Goal: Task Accomplishment & Management: Use online tool/utility

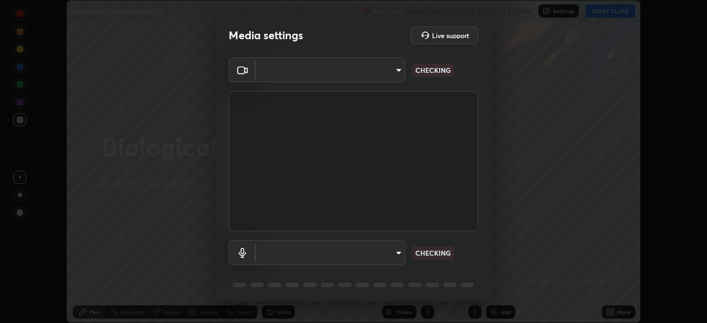
scroll to position [323, 707]
type input "ad6597066c7fc2f7d8a9df135791801f2c5e1b342417c3fbae4c684dc851fcd2"
click at [331, 248] on body "Erase all Biological Classification (6/9) Recording WAS SCHEDULED TO START AT 6…" at bounding box center [353, 161] width 707 height 323
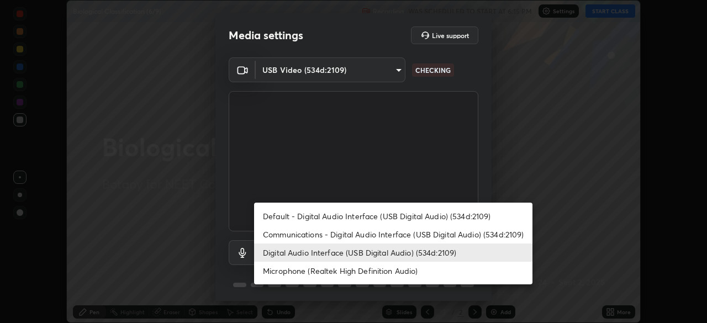
click at [319, 270] on li "Microphone (Realtek High Definition Audio)" at bounding box center [393, 271] width 278 height 18
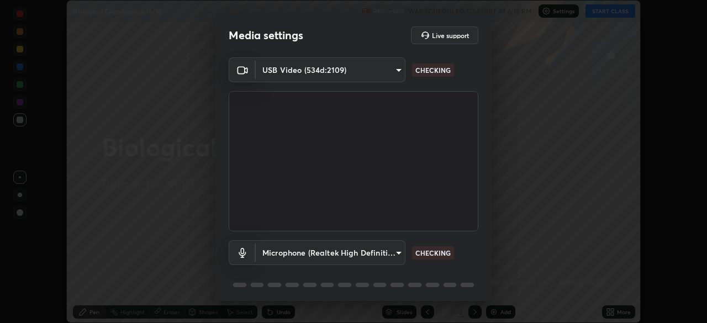
click at [317, 250] on body "Erase all Biological Classification (6/9) Recording WAS SCHEDULED TO START AT 6…" at bounding box center [353, 161] width 707 height 323
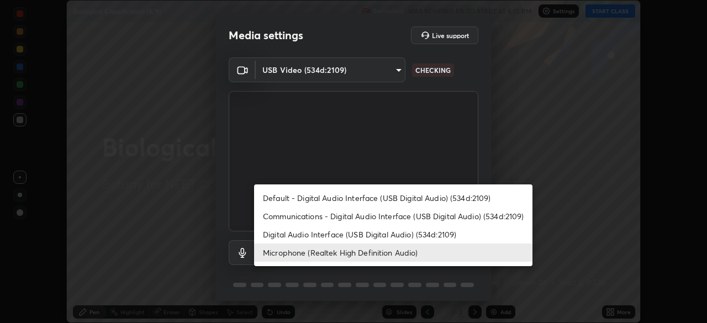
click at [309, 231] on li "Digital Audio Interface (USB Digital Audio) (534d:2109)" at bounding box center [393, 234] width 278 height 18
type input "6c5f27f7fd62254699a83ab764337deb6757b351bfc8fa0988cc7da684c50376"
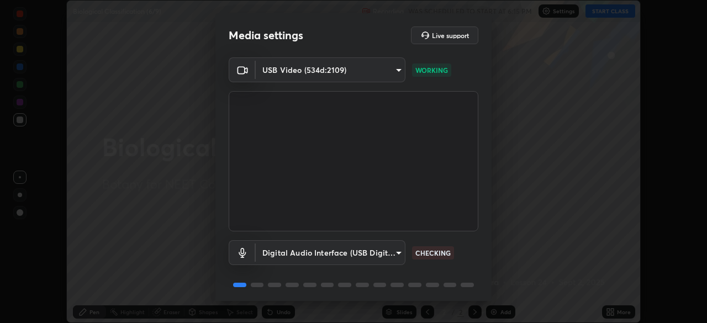
scroll to position [39, 0]
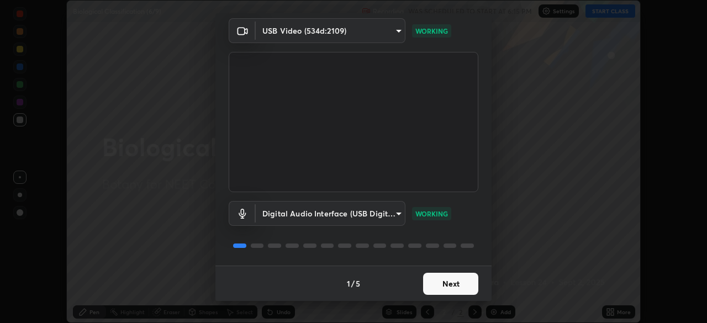
click at [445, 282] on button "Next" at bounding box center [450, 284] width 55 height 22
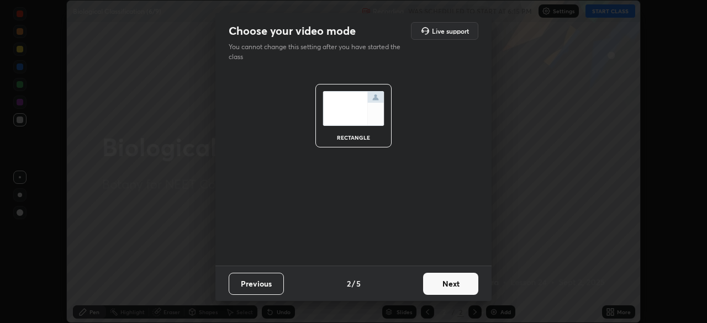
click at [451, 283] on button "Next" at bounding box center [450, 284] width 55 height 22
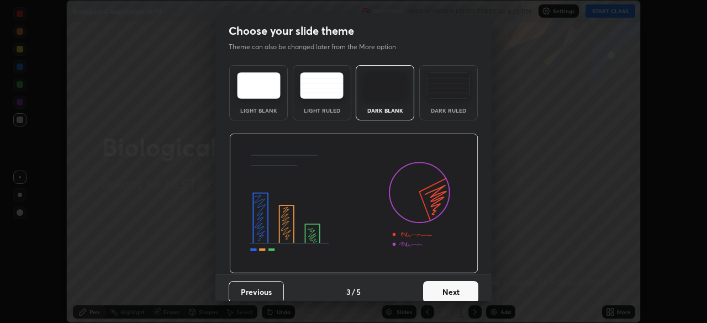
click at [464, 291] on button "Next" at bounding box center [450, 292] width 55 height 22
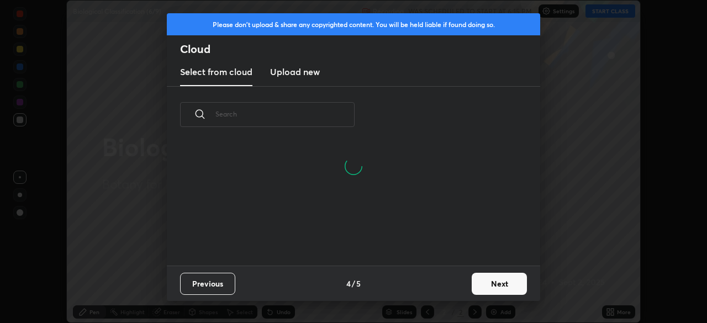
click at [496, 287] on button "Next" at bounding box center [499, 284] width 55 height 22
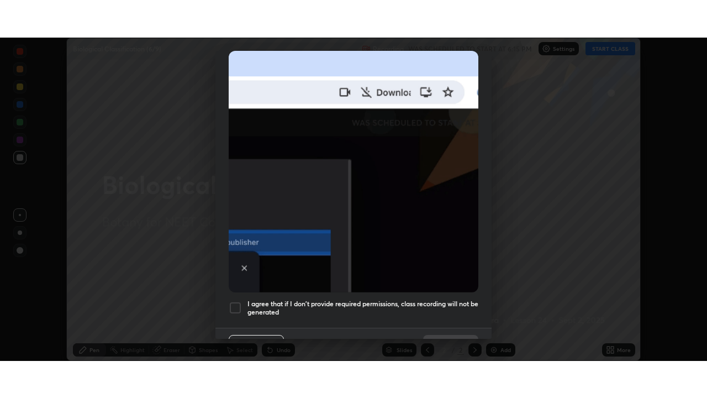
scroll to position [265, 0]
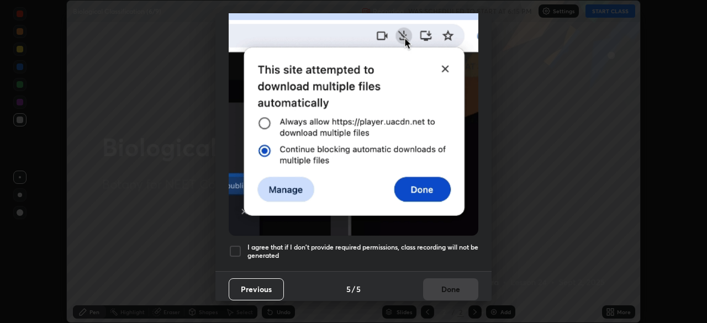
click at [239, 245] on div at bounding box center [235, 251] width 13 height 13
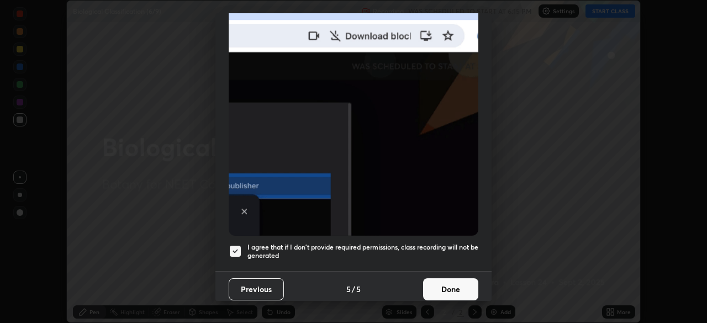
click at [450, 283] on button "Done" at bounding box center [450, 289] width 55 height 22
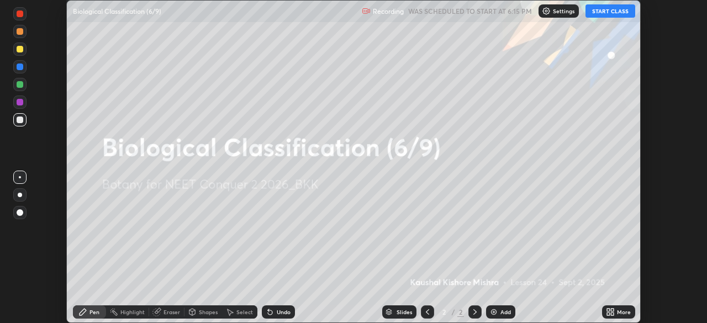
click at [613, 310] on icon at bounding box center [612, 310] width 3 height 3
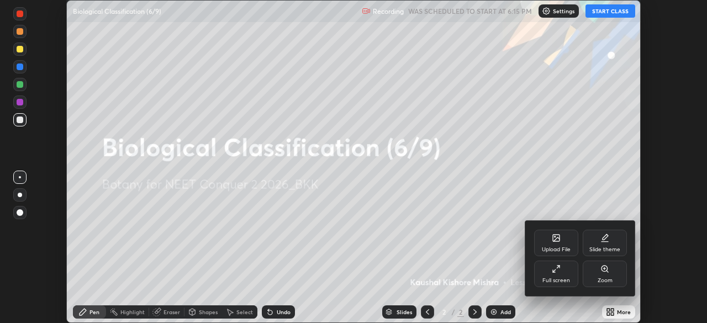
click at [556, 271] on icon at bounding box center [556, 269] width 9 height 9
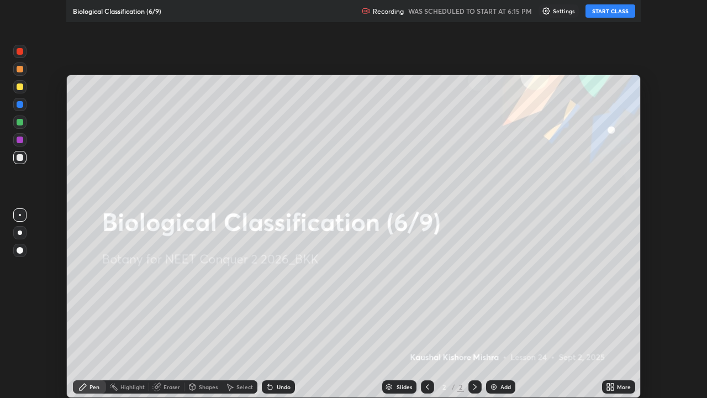
scroll to position [398, 707]
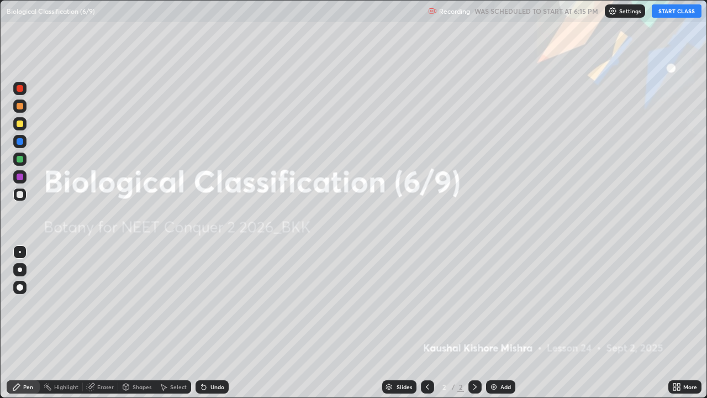
click at [669, 12] on button "START CLASS" at bounding box center [677, 10] width 50 height 13
click at [497, 323] on div "Add" at bounding box center [500, 386] width 29 height 13
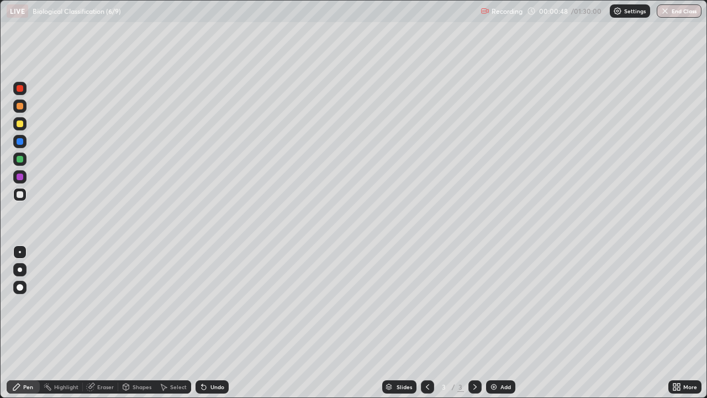
click at [22, 124] on div at bounding box center [20, 123] width 7 height 7
click at [22, 157] on div at bounding box center [20, 159] width 7 height 7
click at [102, 323] on div "Eraser" at bounding box center [105, 387] width 17 height 6
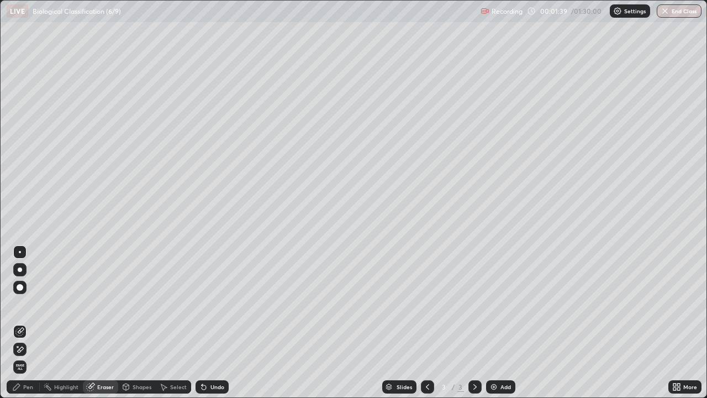
click at [30, 323] on div "Pen" at bounding box center [28, 387] width 10 height 6
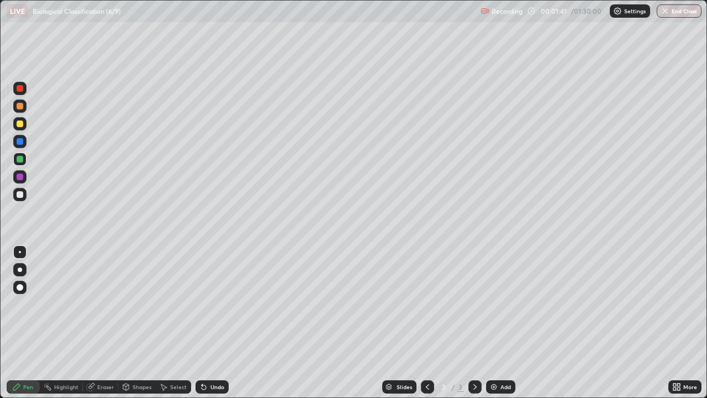
click at [18, 194] on div at bounding box center [20, 194] width 7 height 7
click at [21, 160] on div at bounding box center [20, 159] width 7 height 7
click at [20, 194] on div at bounding box center [20, 194] width 7 height 7
click at [20, 124] on div at bounding box center [20, 123] width 7 height 7
click at [18, 159] on div at bounding box center [20, 159] width 7 height 7
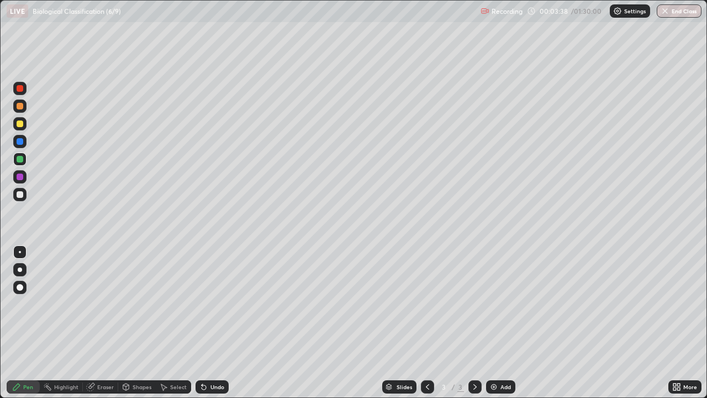
click at [24, 196] on div at bounding box center [19, 194] width 13 height 13
click at [17, 177] on div at bounding box center [20, 176] width 7 height 7
click at [495, 323] on img at bounding box center [493, 386] width 9 height 9
click at [21, 195] on div at bounding box center [20, 194] width 7 height 7
click at [21, 157] on div at bounding box center [20, 159] width 7 height 7
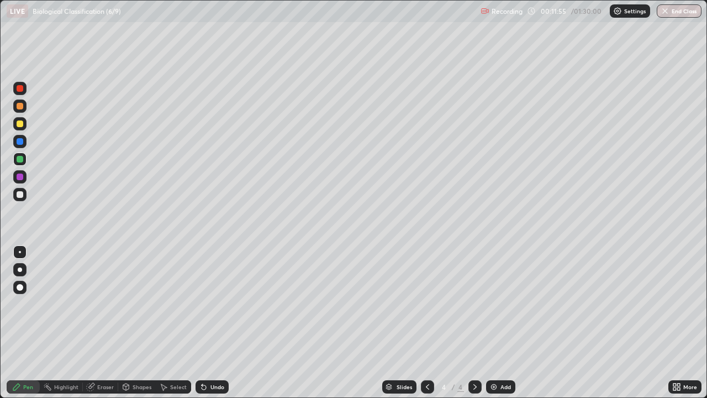
click at [16, 194] on div at bounding box center [19, 194] width 13 height 13
click at [20, 125] on div at bounding box center [20, 123] width 7 height 7
click at [497, 323] on div "Add" at bounding box center [500, 386] width 29 height 13
click at [22, 159] on div at bounding box center [20, 159] width 7 height 7
click at [19, 197] on div at bounding box center [20, 194] width 7 height 7
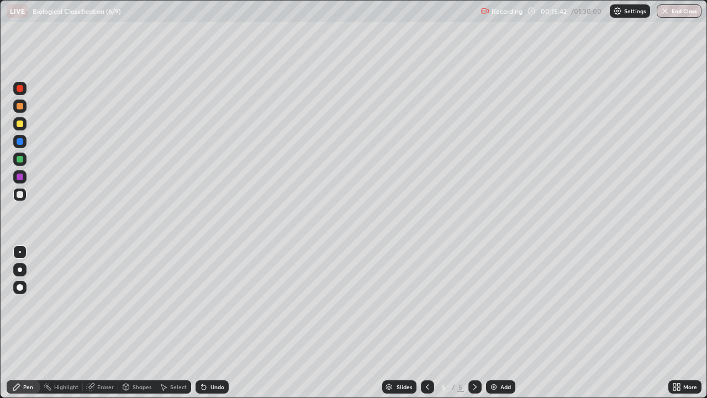
click at [20, 124] on div at bounding box center [20, 123] width 7 height 7
click at [19, 161] on div at bounding box center [20, 159] width 7 height 7
click at [19, 194] on div at bounding box center [20, 194] width 7 height 7
click at [20, 160] on div at bounding box center [20, 159] width 7 height 7
click at [19, 127] on div at bounding box center [19, 123] width 13 height 13
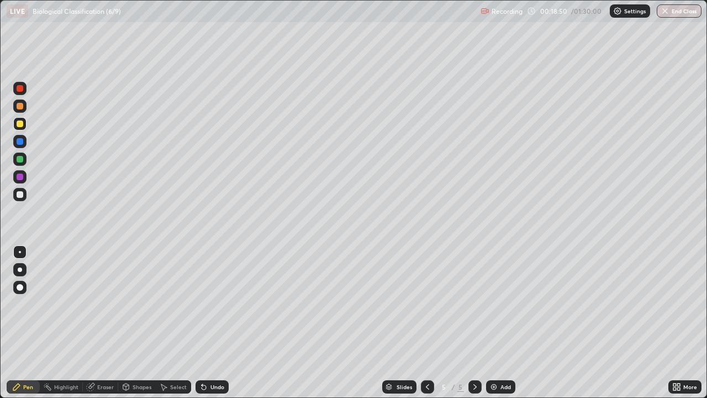
click at [22, 160] on div at bounding box center [20, 159] width 7 height 7
click at [492, 323] on img at bounding box center [493, 386] width 9 height 9
click at [20, 124] on div at bounding box center [20, 123] width 7 height 7
click at [20, 161] on div at bounding box center [20, 159] width 7 height 7
click at [19, 198] on div at bounding box center [19, 194] width 13 height 13
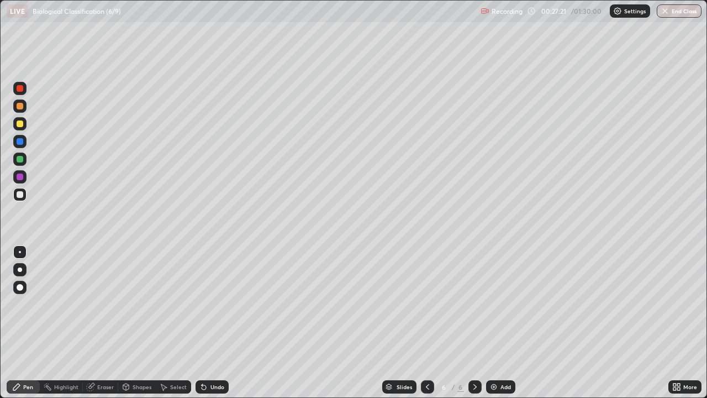
click at [20, 193] on div at bounding box center [20, 194] width 7 height 7
click at [19, 159] on div at bounding box center [20, 159] width 7 height 7
click at [22, 194] on div at bounding box center [20, 194] width 7 height 7
click at [23, 158] on div at bounding box center [19, 158] width 13 height 13
click at [20, 124] on div at bounding box center [20, 123] width 7 height 7
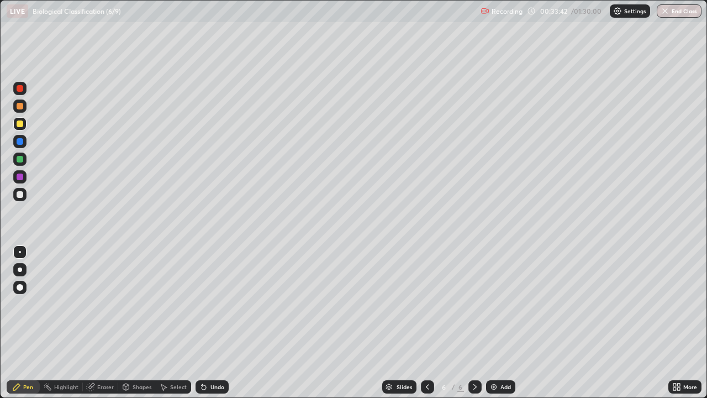
click at [20, 194] on div at bounding box center [20, 194] width 7 height 7
click at [18, 159] on div at bounding box center [20, 159] width 7 height 7
click at [20, 197] on div at bounding box center [20, 194] width 7 height 7
click at [490, 323] on img at bounding box center [493, 386] width 9 height 9
click at [18, 124] on div at bounding box center [20, 123] width 7 height 7
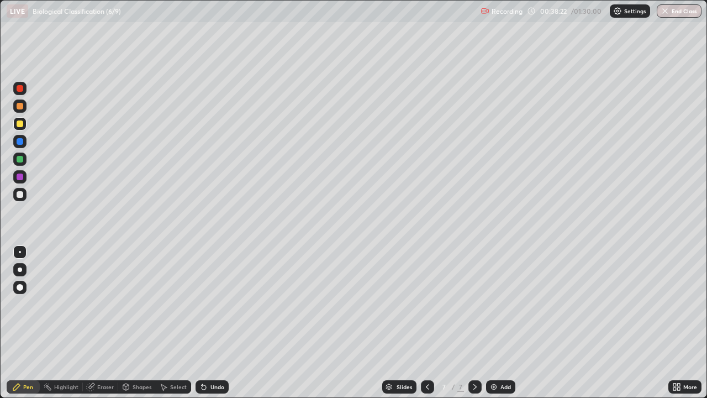
click at [19, 195] on div at bounding box center [20, 194] width 7 height 7
click at [21, 125] on div at bounding box center [20, 123] width 7 height 7
click at [20, 195] on div at bounding box center [20, 194] width 7 height 7
click at [21, 160] on div at bounding box center [20, 159] width 7 height 7
click at [22, 196] on div at bounding box center [20, 194] width 7 height 7
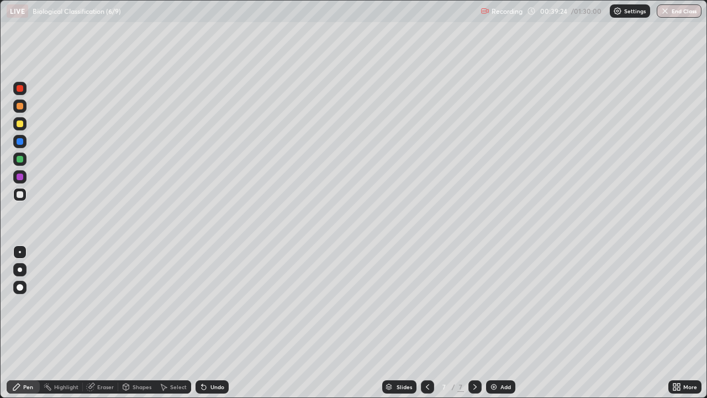
click at [19, 125] on div at bounding box center [20, 123] width 7 height 7
click at [19, 108] on div at bounding box center [20, 106] width 7 height 7
click at [19, 194] on div at bounding box center [20, 194] width 7 height 7
click at [22, 159] on div at bounding box center [20, 159] width 7 height 7
click at [24, 124] on div at bounding box center [19, 123] width 13 height 13
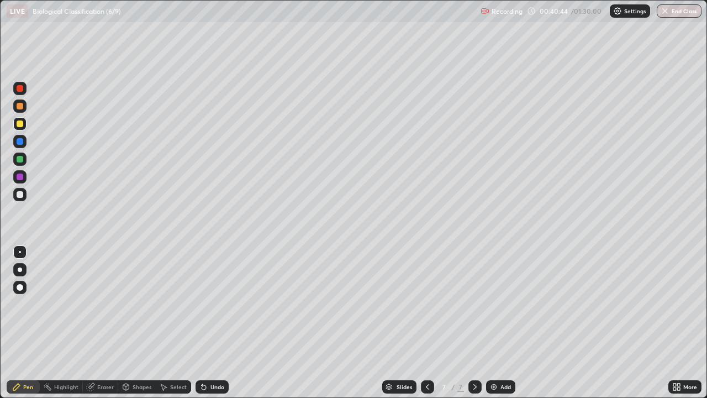
click at [22, 193] on div at bounding box center [20, 194] width 7 height 7
click at [20, 142] on div at bounding box center [20, 141] width 7 height 7
click at [473, 323] on icon at bounding box center [474, 387] width 3 height 6
click at [492, 323] on img at bounding box center [493, 386] width 9 height 9
click at [19, 123] on div at bounding box center [20, 123] width 7 height 7
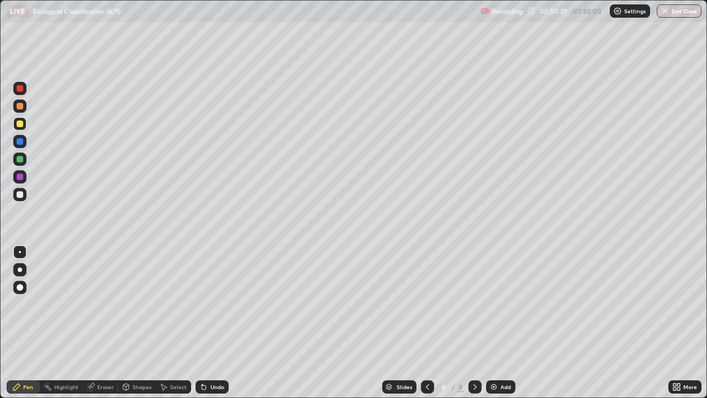
click at [427, 323] on icon at bounding box center [427, 386] width 9 height 9
click at [475, 323] on icon at bounding box center [475, 386] width 9 height 9
click at [431, 323] on div at bounding box center [427, 386] width 13 height 13
click at [496, 323] on img at bounding box center [493, 386] width 9 height 9
click at [24, 194] on div at bounding box center [19, 194] width 13 height 13
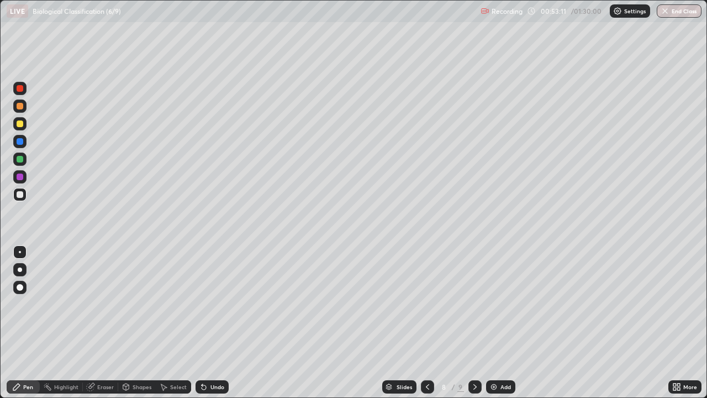
click at [20, 124] on div at bounding box center [20, 123] width 7 height 7
click at [20, 195] on div at bounding box center [20, 194] width 7 height 7
click at [22, 161] on div at bounding box center [20, 159] width 7 height 7
click at [21, 194] on div at bounding box center [20, 194] width 7 height 7
click at [494, 323] on img at bounding box center [493, 386] width 9 height 9
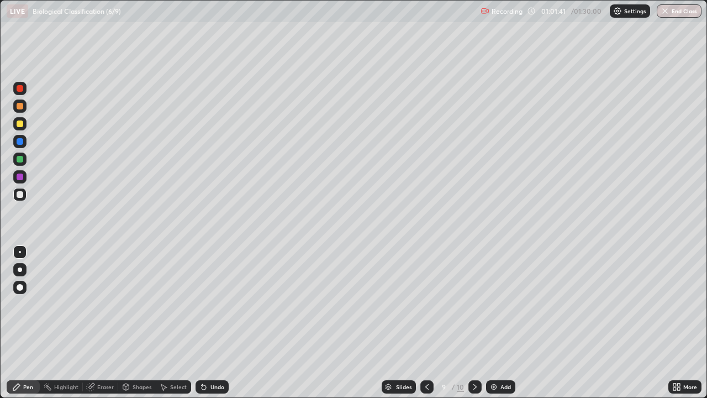
click at [19, 124] on div at bounding box center [20, 123] width 7 height 7
click at [20, 195] on div at bounding box center [20, 194] width 7 height 7
click at [19, 125] on div at bounding box center [20, 123] width 7 height 7
click at [21, 161] on div at bounding box center [20, 159] width 7 height 7
click at [20, 124] on div at bounding box center [20, 123] width 7 height 7
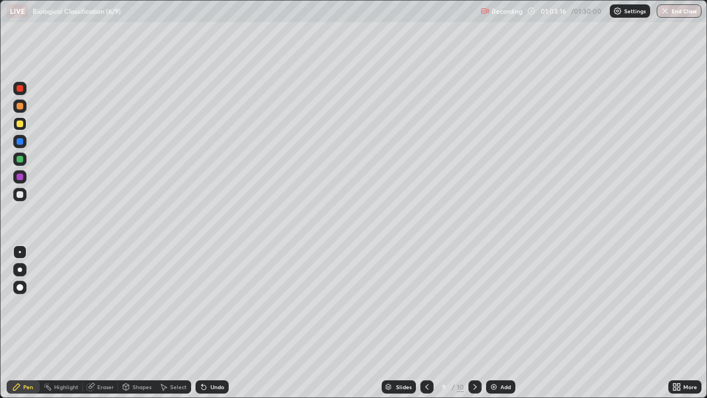
click at [18, 160] on div at bounding box center [20, 159] width 7 height 7
click at [490, 323] on img at bounding box center [493, 386] width 9 height 9
click at [22, 196] on div at bounding box center [20, 194] width 7 height 7
click at [23, 126] on div at bounding box center [20, 123] width 7 height 7
click at [18, 196] on div at bounding box center [20, 194] width 7 height 7
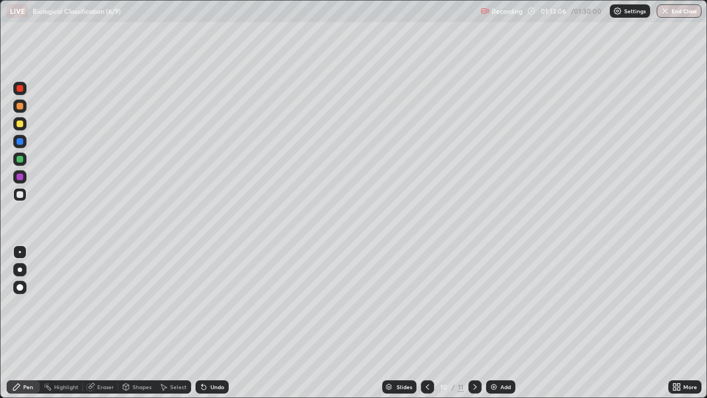
click at [24, 125] on div at bounding box center [19, 123] width 13 height 13
click at [20, 160] on div at bounding box center [20, 159] width 7 height 7
click at [666, 12] on img "button" at bounding box center [665, 11] width 9 height 9
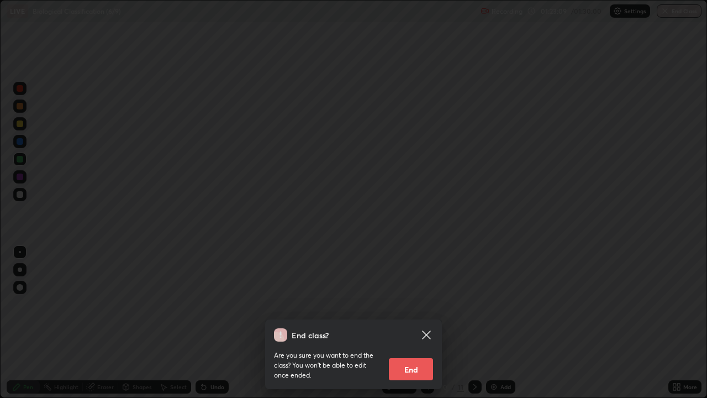
click at [408, 323] on button "End" at bounding box center [411, 369] width 44 height 22
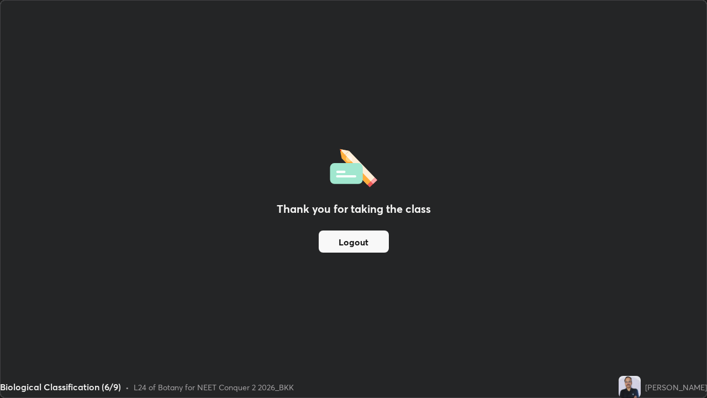
click at [352, 243] on button "Logout" at bounding box center [354, 241] width 70 height 22
